Goal: Browse casually: Explore the website without a specific task or goal

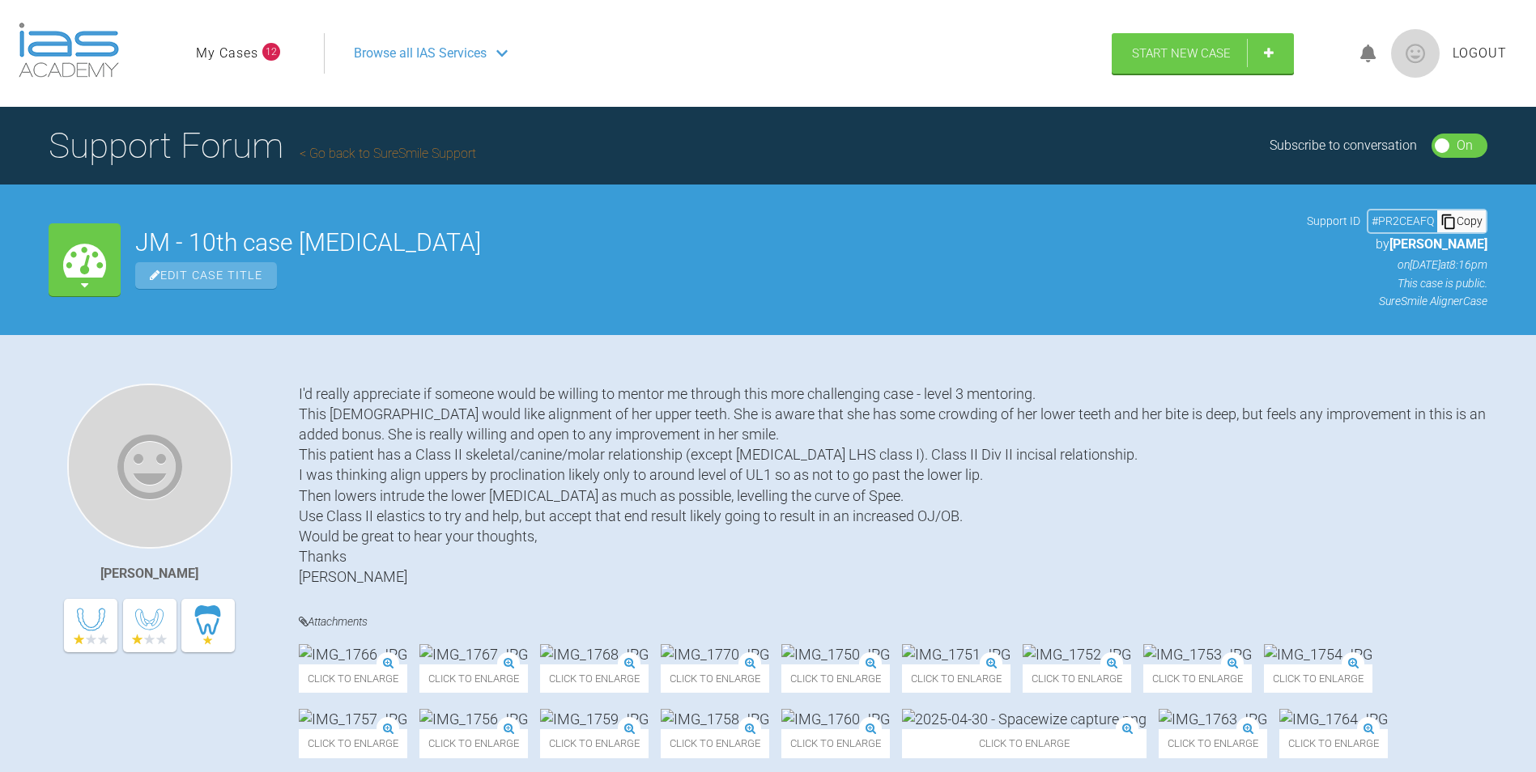
scroll to position [9429, 0]
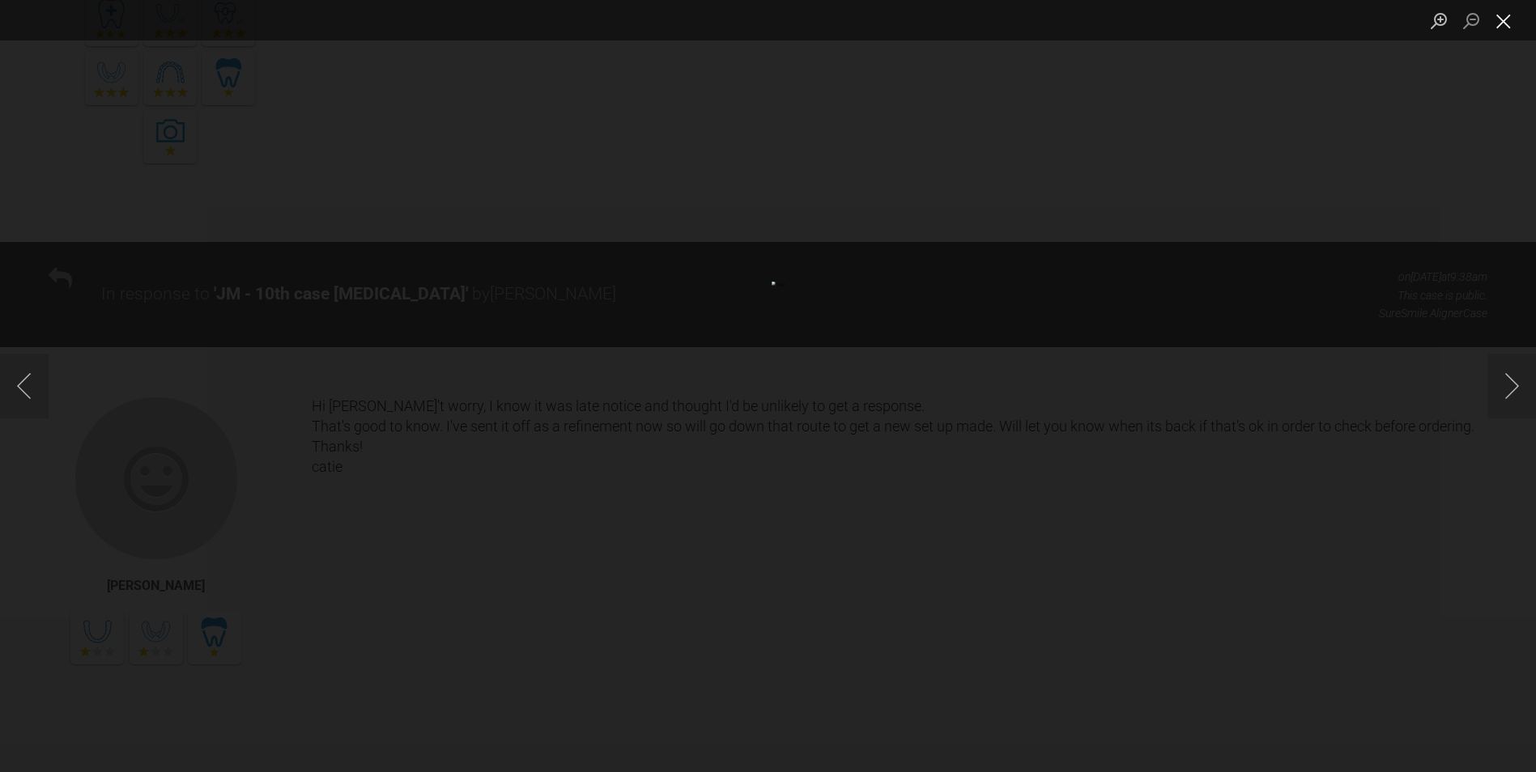
click at [1500, 24] on button "Close lightbox" at bounding box center [1503, 20] width 32 height 28
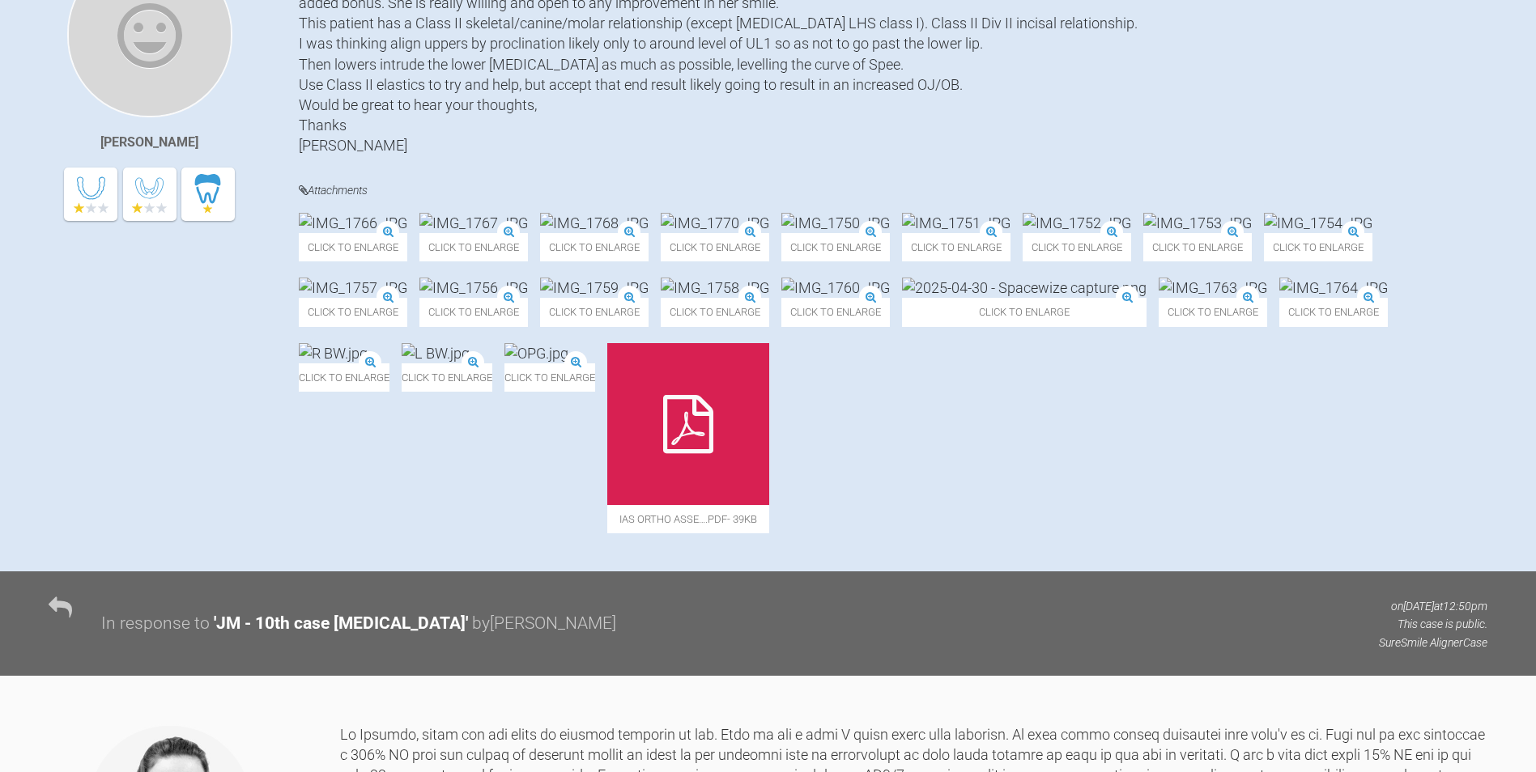
scroll to position [495, 0]
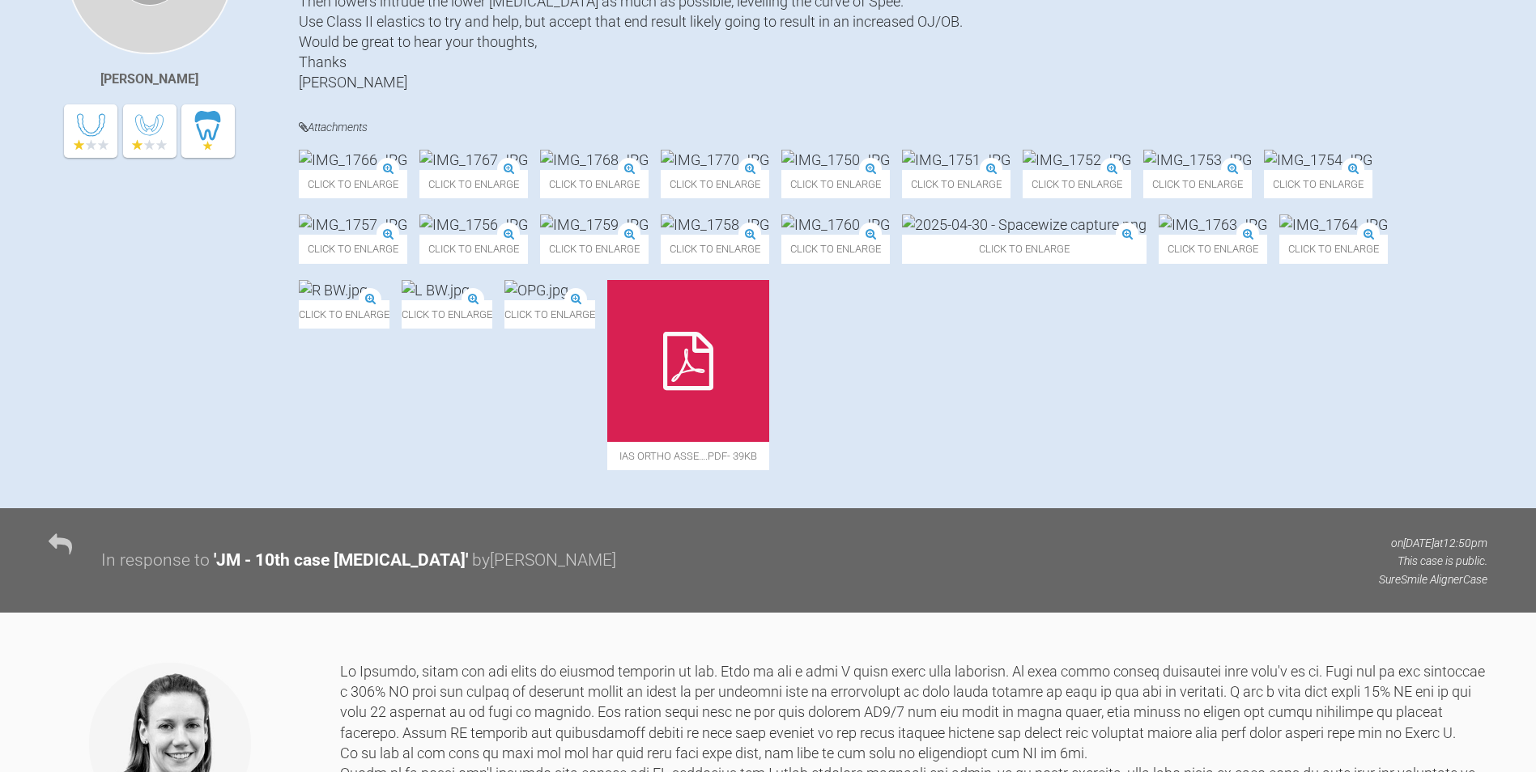
click at [1264, 170] on img at bounding box center [1318, 160] width 108 height 20
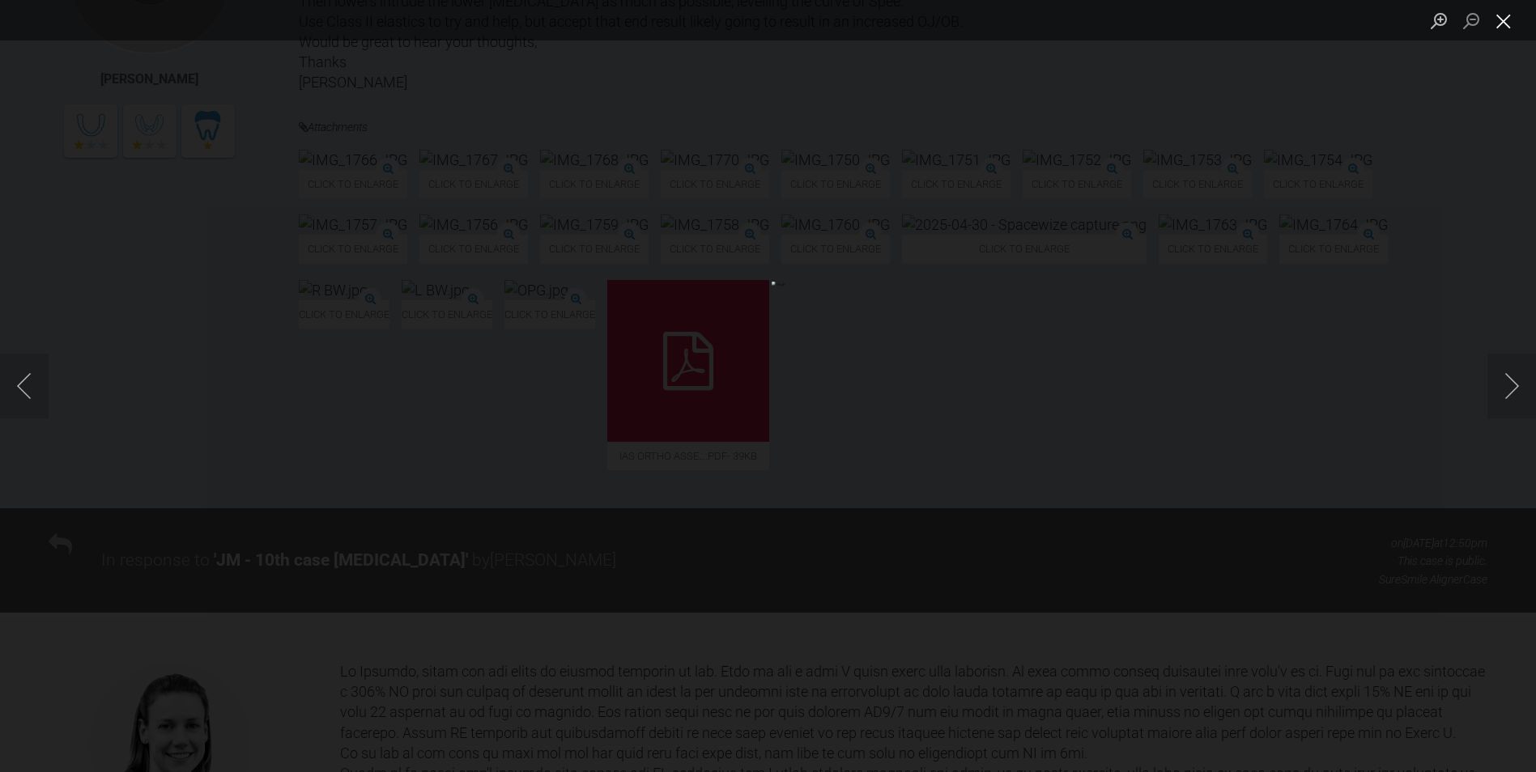
click at [1500, 22] on button "Close lightbox" at bounding box center [1503, 20] width 32 height 28
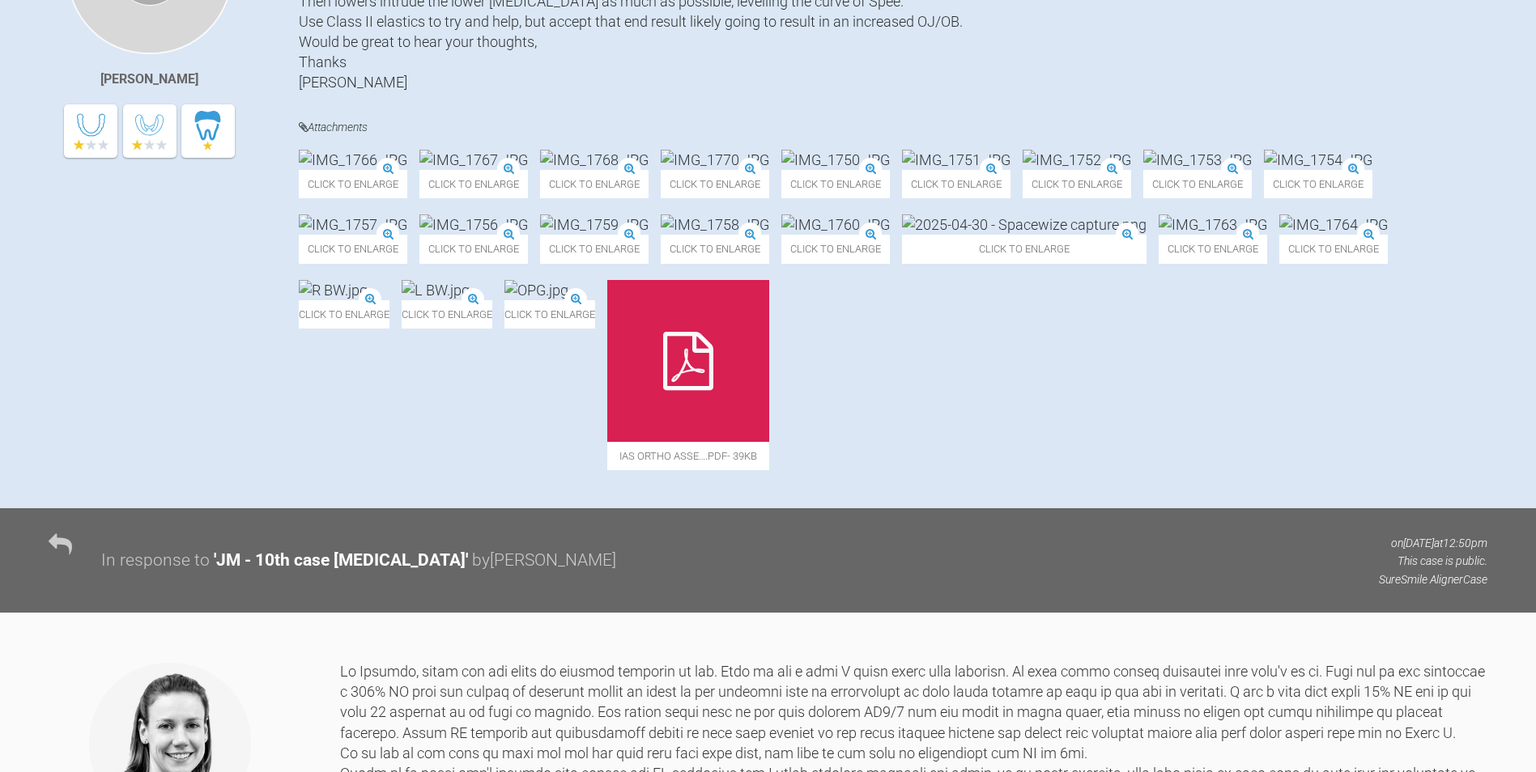
click at [1023, 170] on img at bounding box center [1077, 160] width 108 height 20
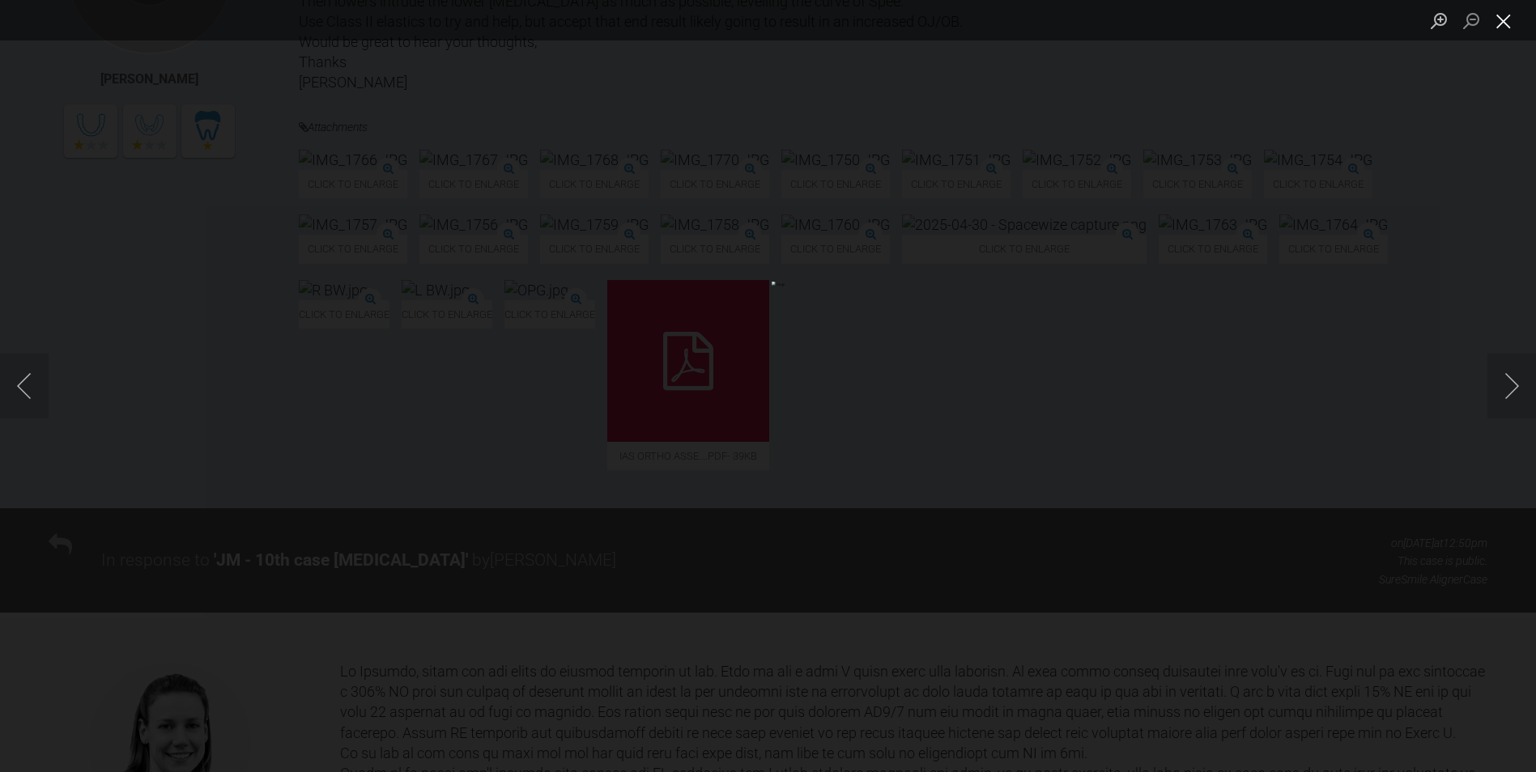
click at [1500, 22] on button "Close lightbox" at bounding box center [1503, 20] width 32 height 28
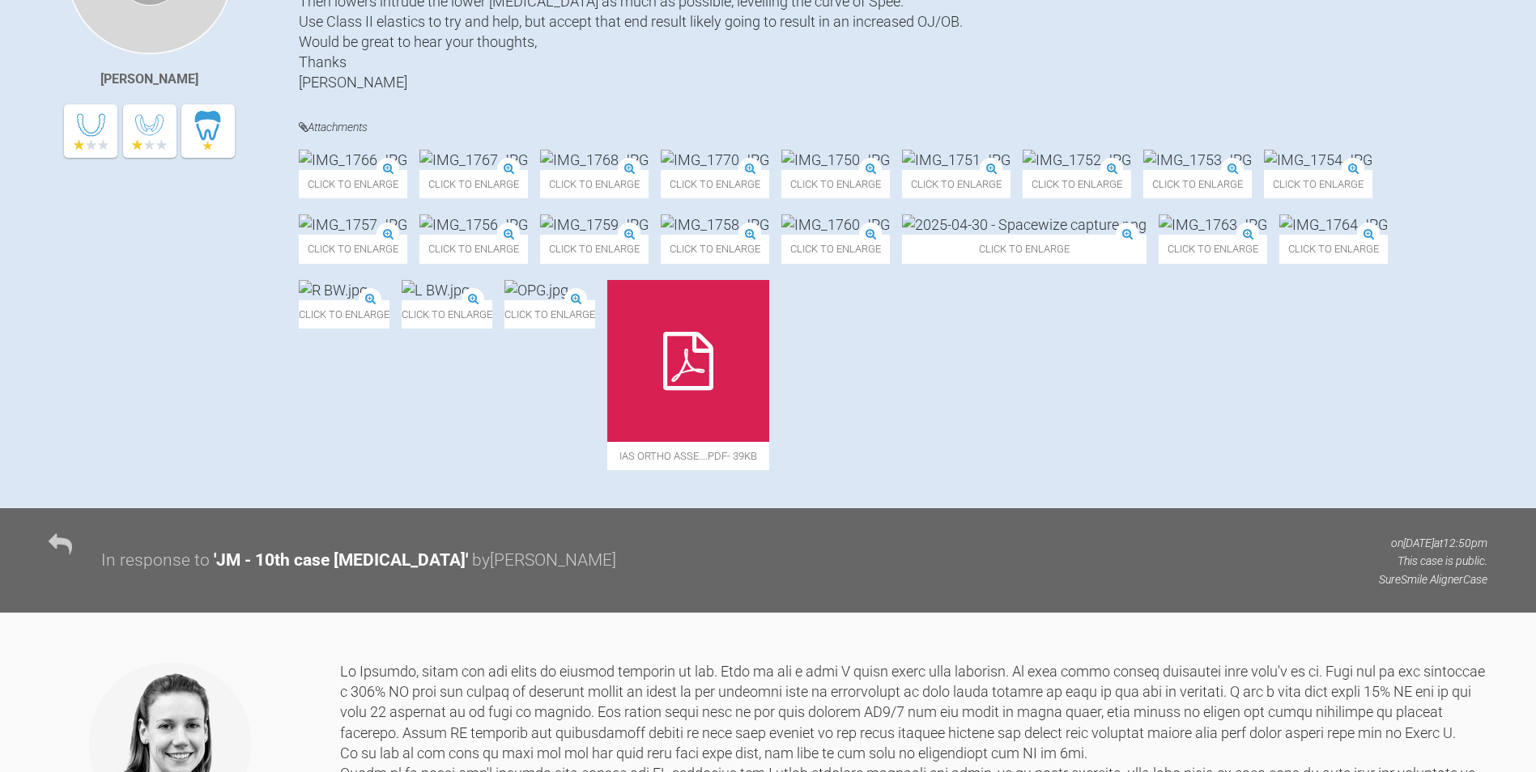
click at [1010, 170] on img at bounding box center [956, 160] width 108 height 20
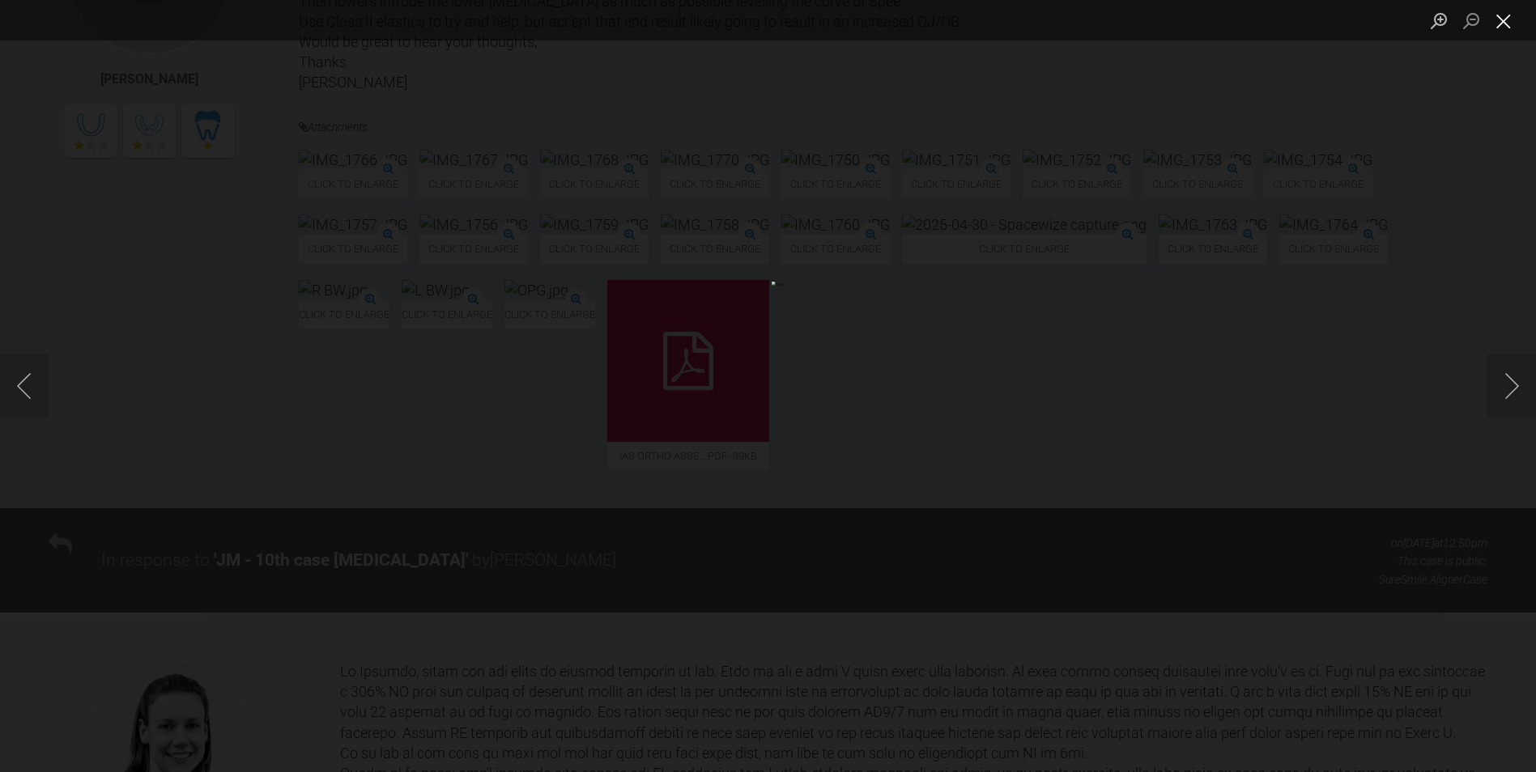
click at [1501, 19] on button "Close lightbox" at bounding box center [1503, 20] width 32 height 28
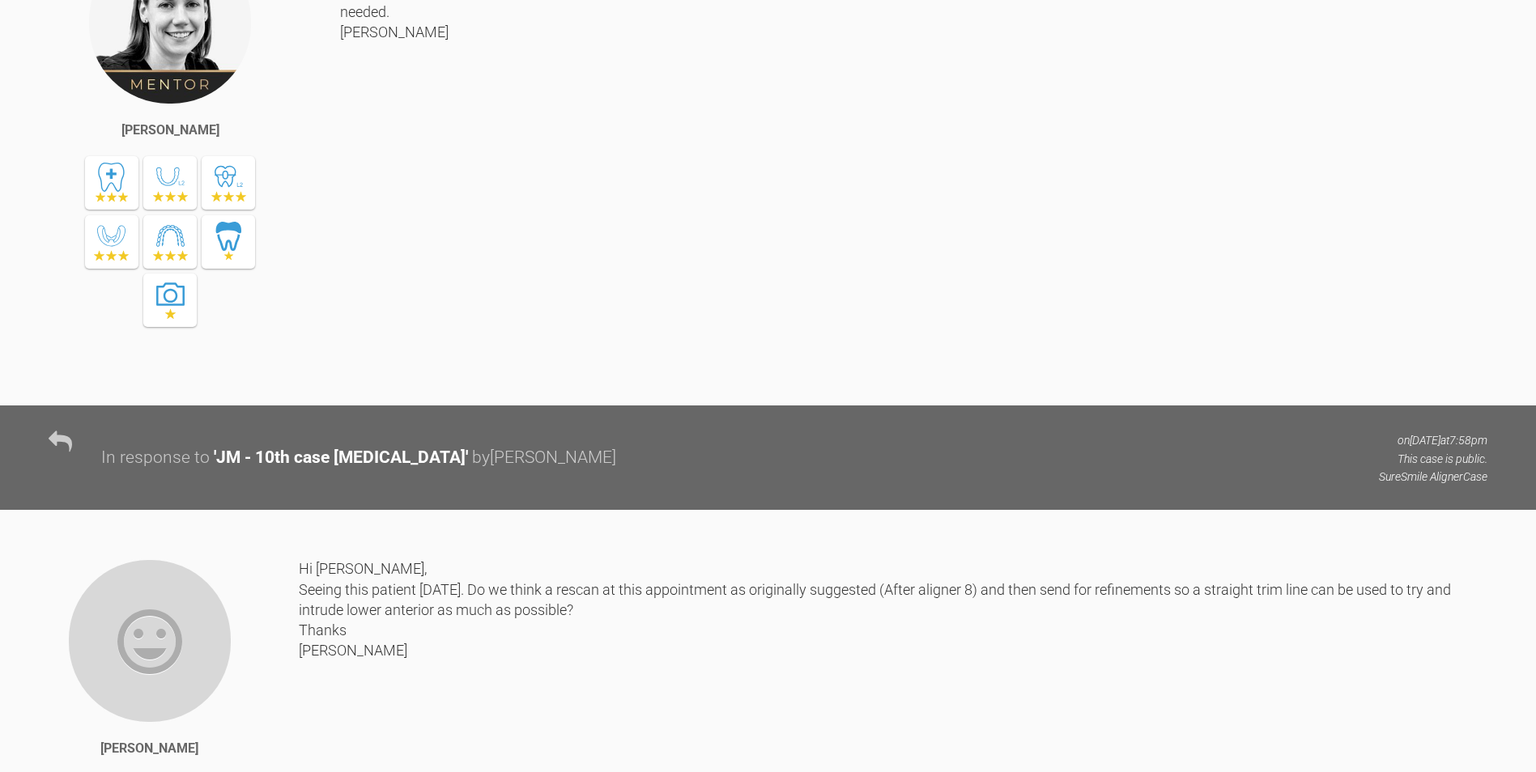
scroll to position [7620, 0]
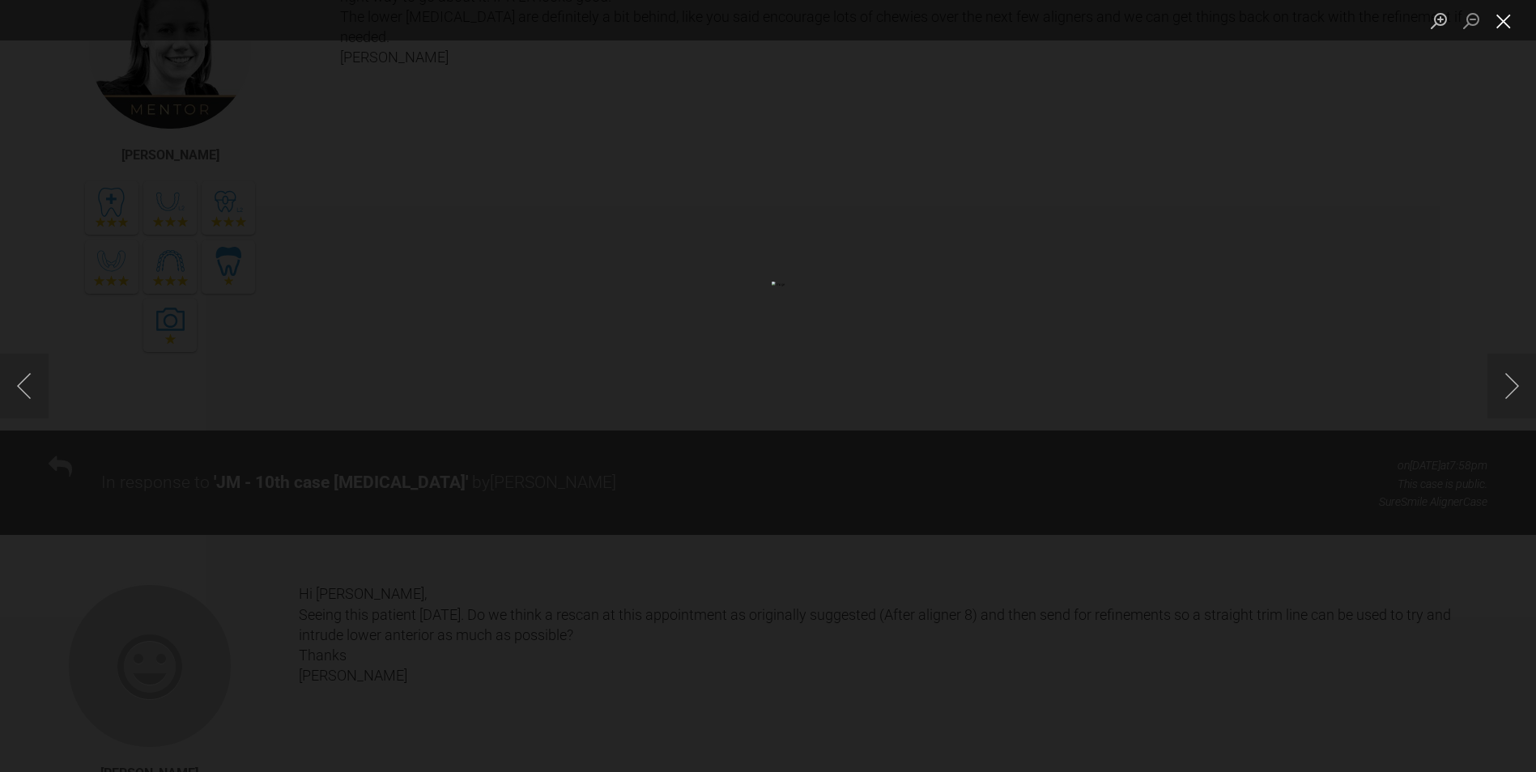
click at [1502, 19] on button "Close lightbox" at bounding box center [1503, 20] width 32 height 28
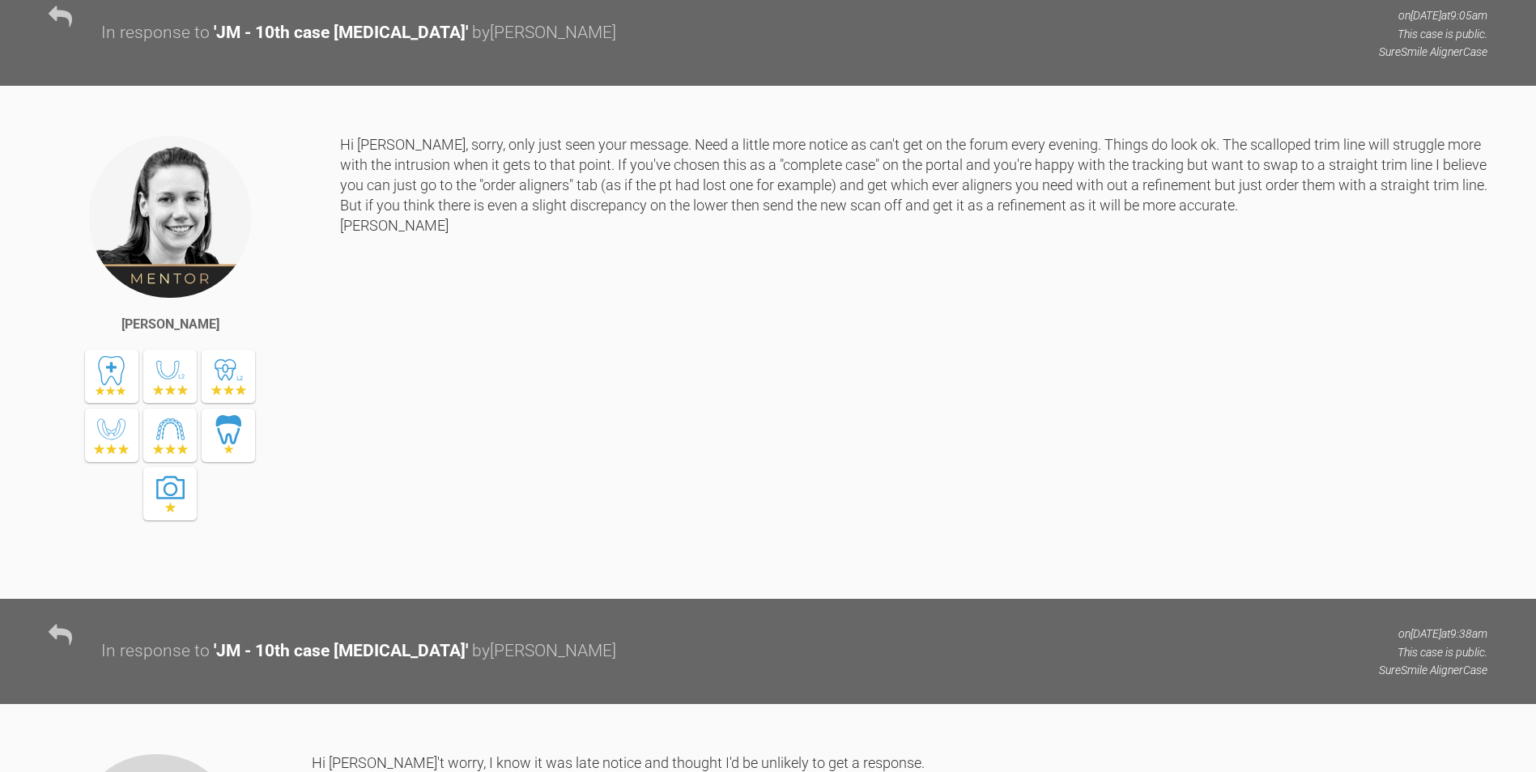
scroll to position [9077, 0]
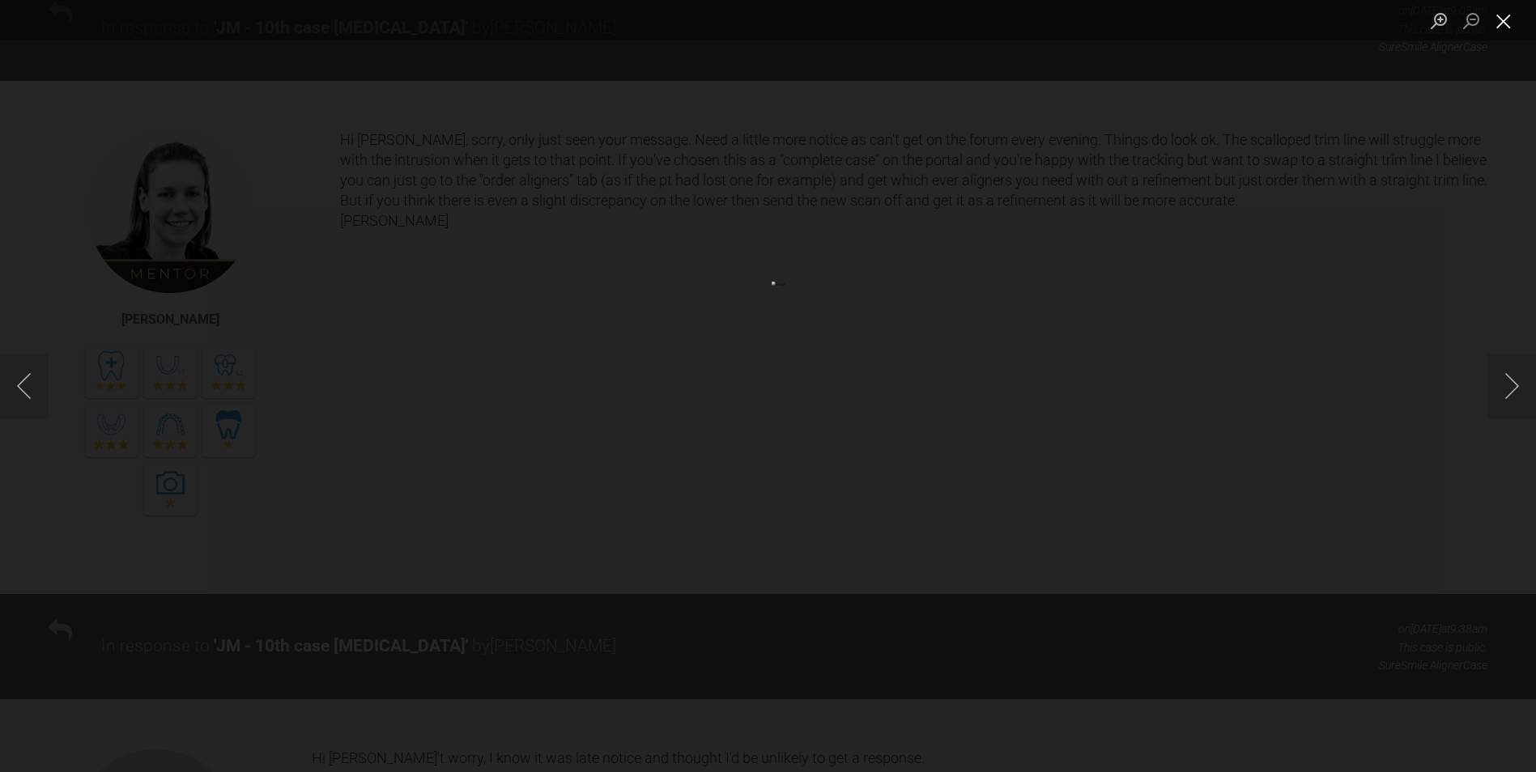
click at [1504, 18] on button "Close lightbox" at bounding box center [1503, 20] width 32 height 28
